Goal: Navigation & Orientation: Find specific page/section

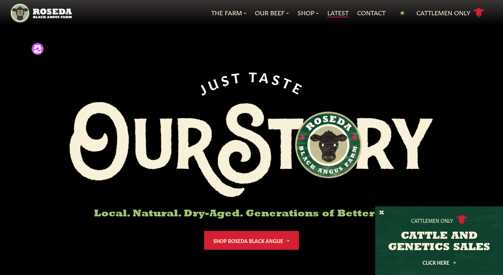
click at [338, 10] on link "Latest" at bounding box center [337, 12] width 21 height 9
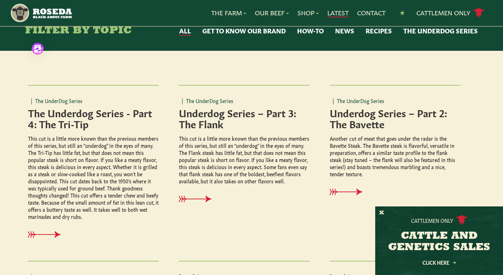
scroll to position [142, 0]
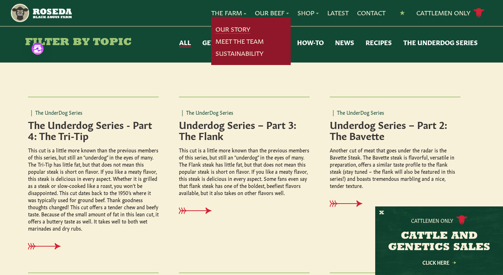
click at [225, 27] on link "Our Story" at bounding box center [232, 28] width 35 height 9
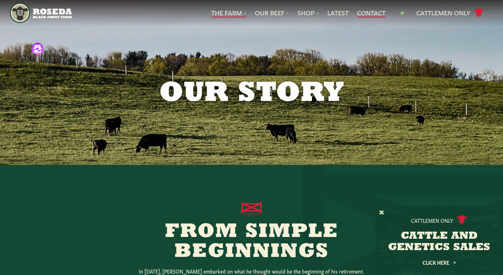
click at [366, 12] on link "Contact" at bounding box center [371, 12] width 28 height 9
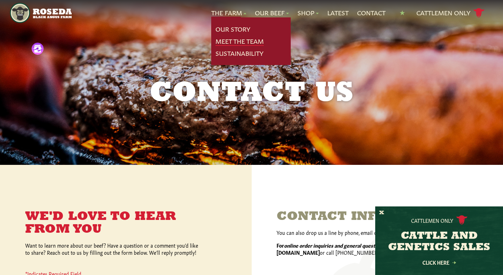
click at [226, 40] on link "Meet The Team" at bounding box center [239, 41] width 48 height 9
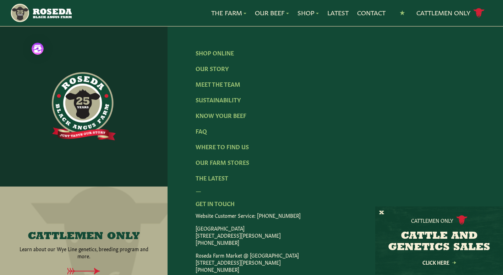
scroll to position [1045, 0]
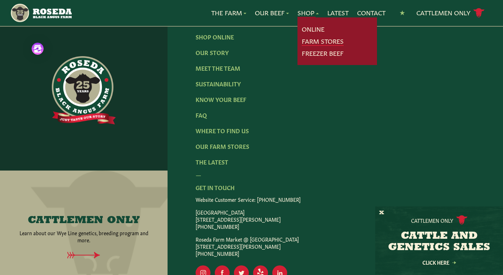
click at [305, 37] on link "Farm Stores" at bounding box center [323, 41] width 42 height 9
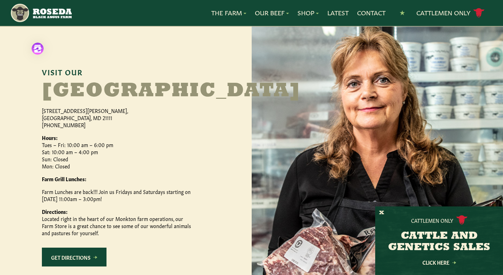
scroll to position [355, 0]
